Goal: Navigation & Orientation: Understand site structure

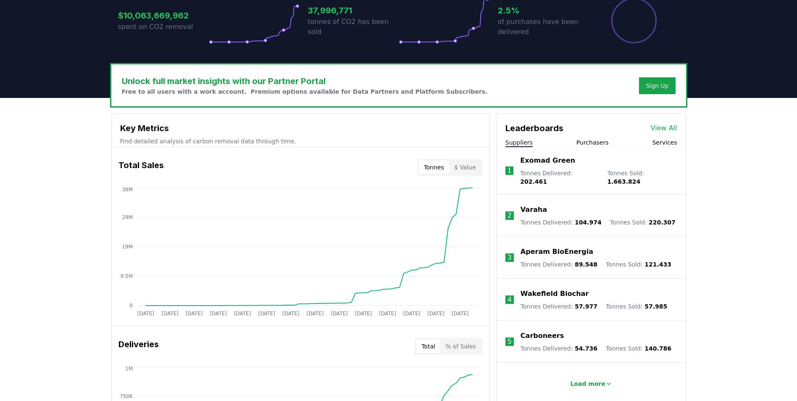
scroll to position [210, 0]
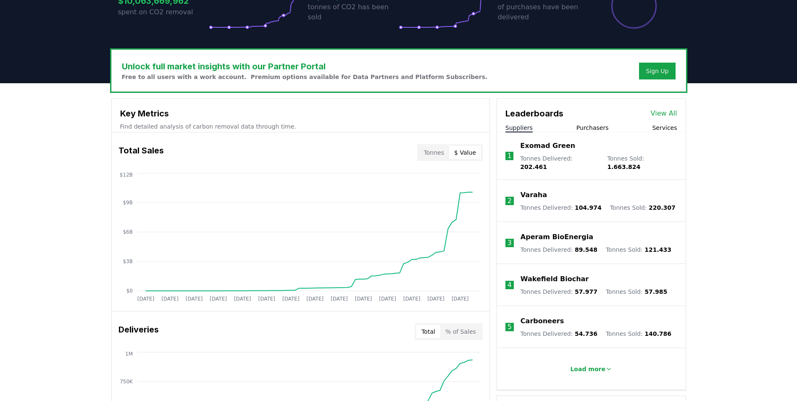
click at [469, 154] on button "$ Value" at bounding box center [465, 152] width 32 height 13
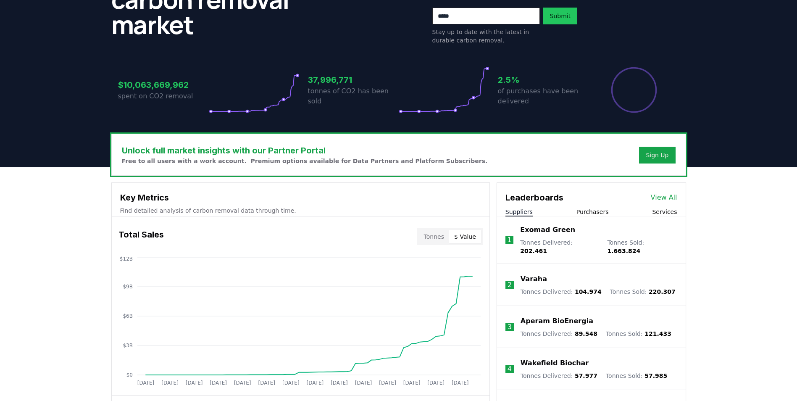
scroll to position [0, 0]
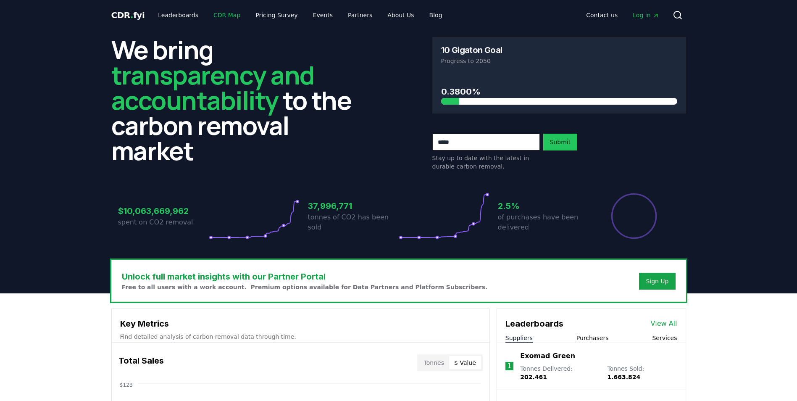
click at [229, 16] on link "CDR Map" at bounding box center [227, 15] width 40 height 15
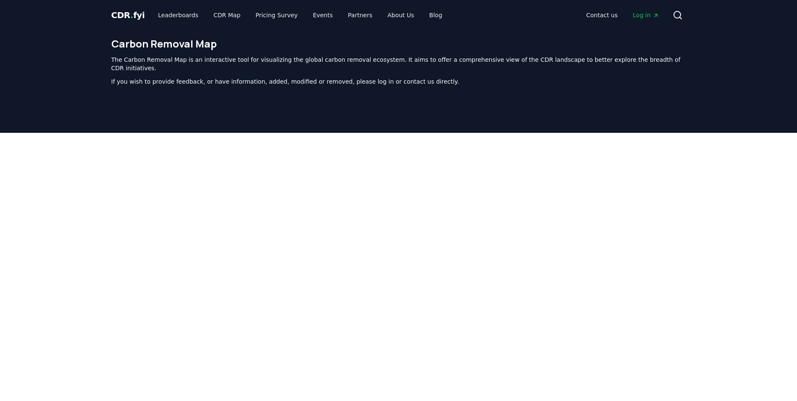
click at [131, 17] on span "CDR . fyi" at bounding box center [128, 15] width 34 height 10
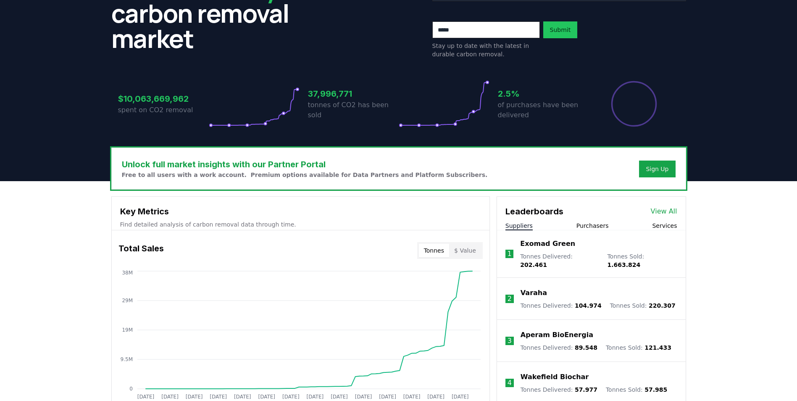
scroll to position [126, 0]
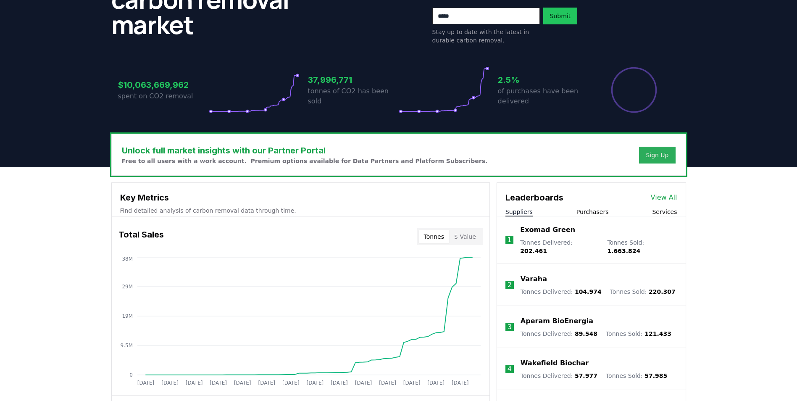
click at [650, 155] on div "Sign Up" at bounding box center [657, 155] width 23 height 8
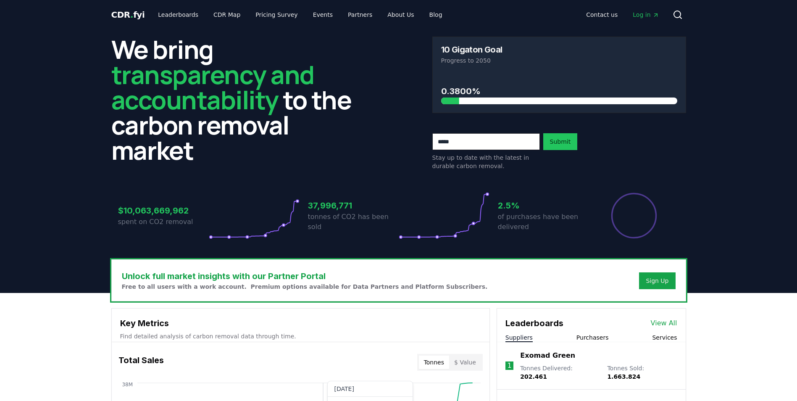
scroll to position [0, 0]
click at [131, 19] on span "CDR . fyi" at bounding box center [128, 15] width 34 height 10
click at [385, 15] on link "About Us" at bounding box center [401, 15] width 40 height 15
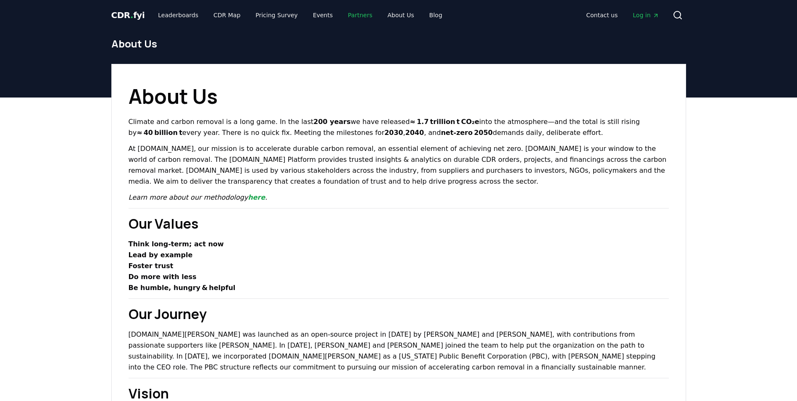
click at [345, 13] on link "Partners" at bounding box center [360, 15] width 38 height 15
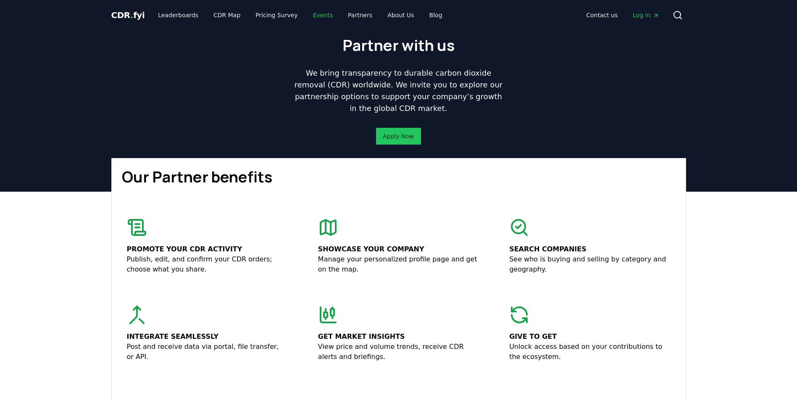
click at [310, 13] on link "Events" at bounding box center [322, 15] width 33 height 15
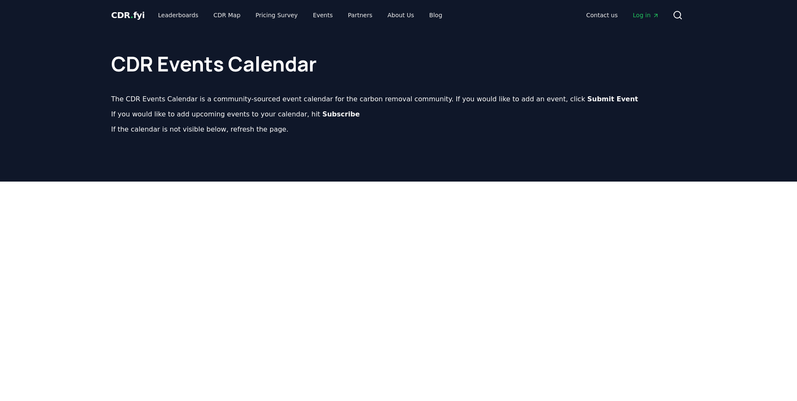
click at [124, 14] on span "CDR . fyi" at bounding box center [128, 15] width 34 height 10
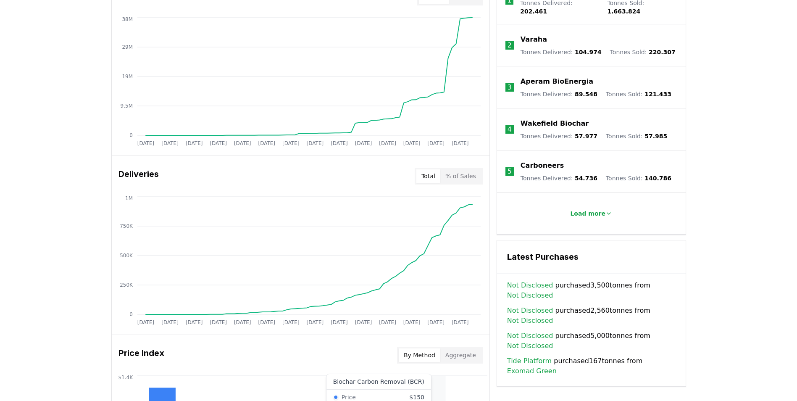
scroll to position [313, 0]
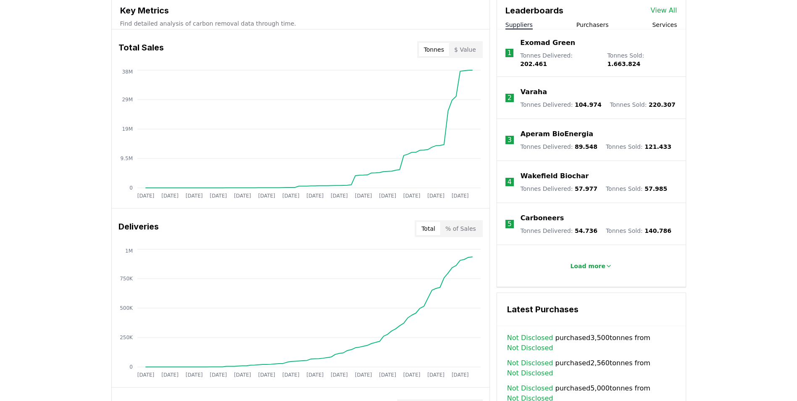
click at [548, 45] on p "Exomad Green" at bounding box center [547, 43] width 55 height 10
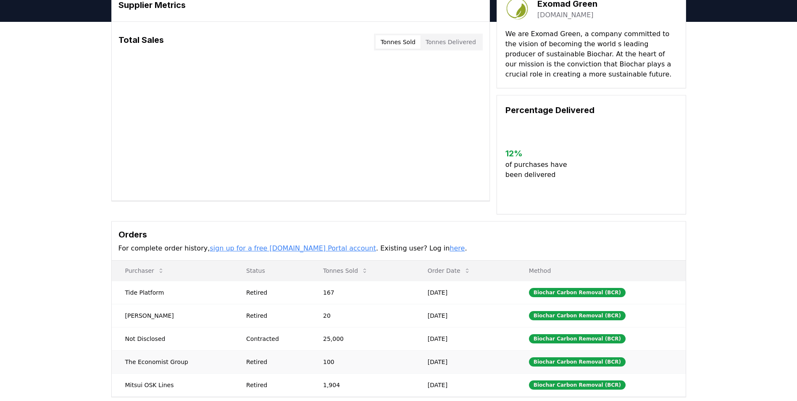
scroll to position [84, 0]
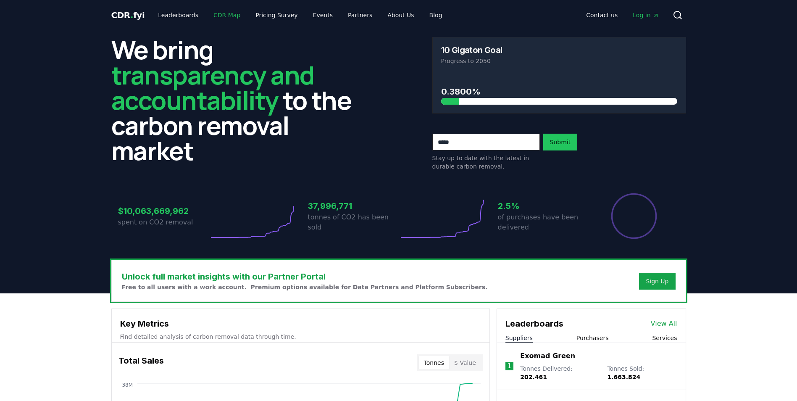
click at [221, 13] on link "CDR Map" at bounding box center [227, 15] width 40 height 15
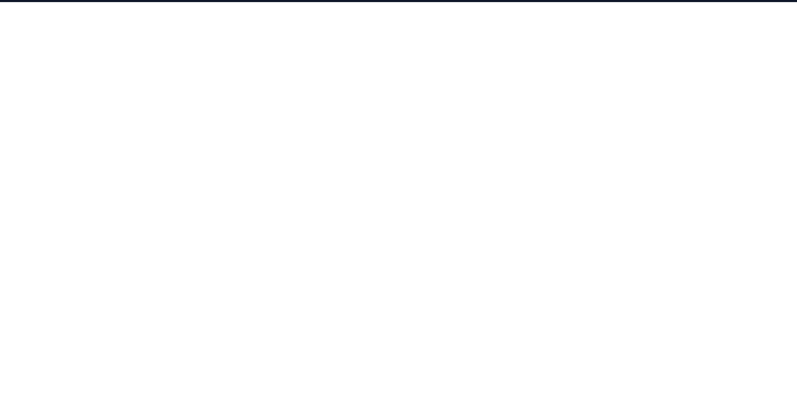
scroll to position [128, 0]
